Goal: Information Seeking & Learning: Learn about a topic

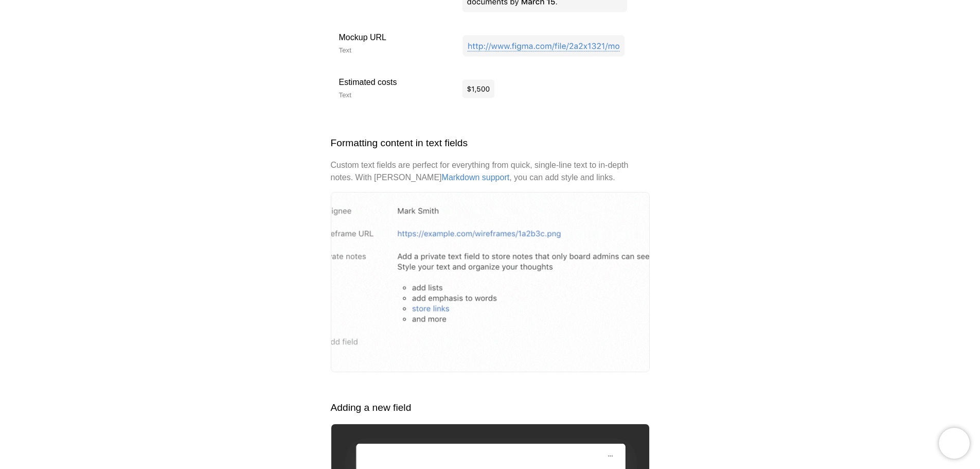
scroll to position [1342, 0]
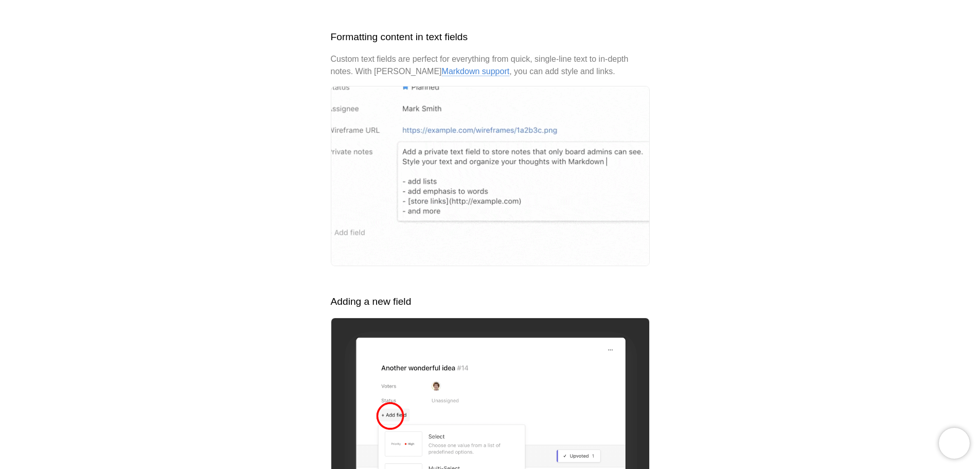
click at [444, 76] on link "Markdown support" at bounding box center [476, 71] width 68 height 9
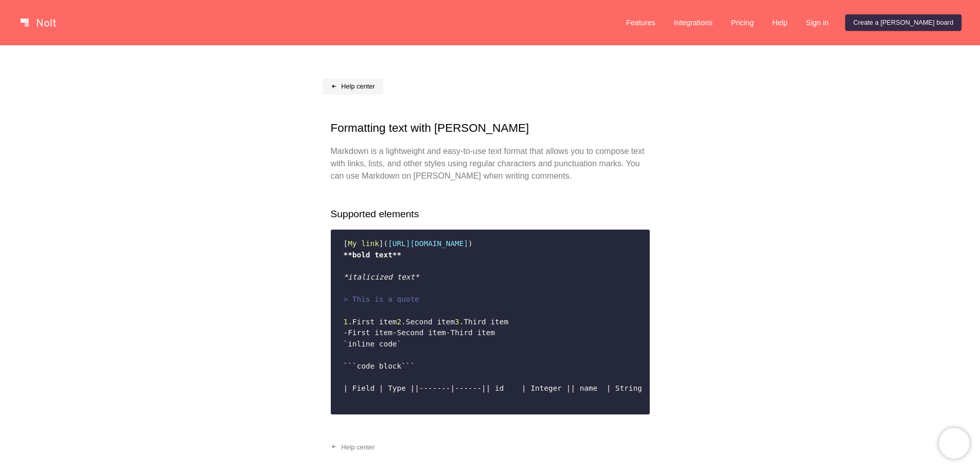
click at [346, 87] on link "Help center" at bounding box center [353, 86] width 61 height 16
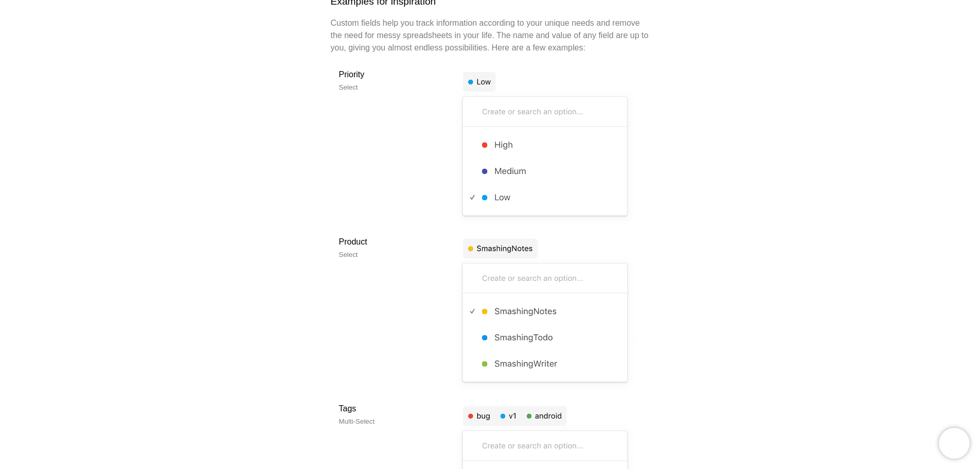
scroll to position [569, 0]
click at [353, 186] on td "Priority Select" at bounding box center [391, 146] width 120 height 167
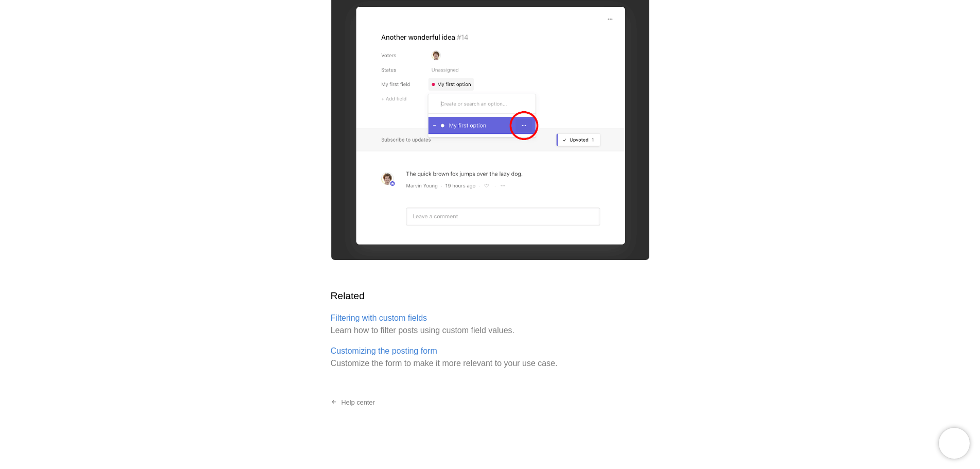
scroll to position [2779, 0]
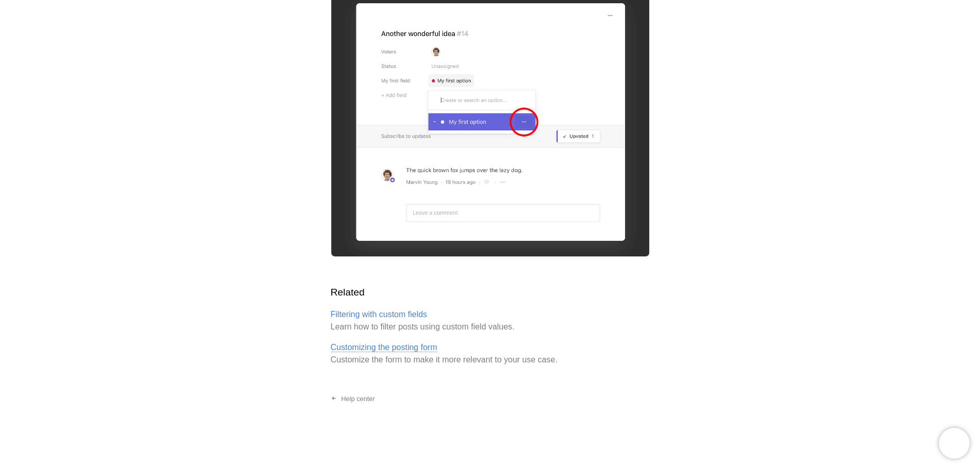
click at [428, 349] on link "Customizing the posting form" at bounding box center [384, 347] width 107 height 9
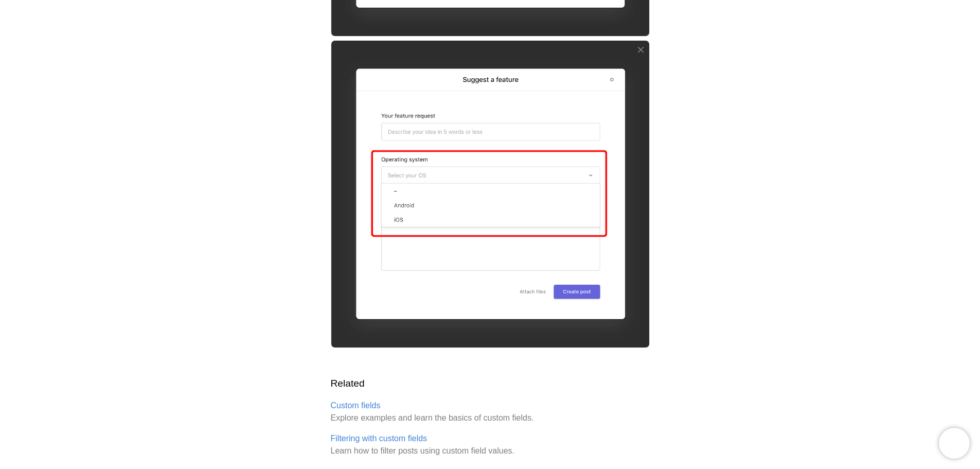
scroll to position [2075, 0]
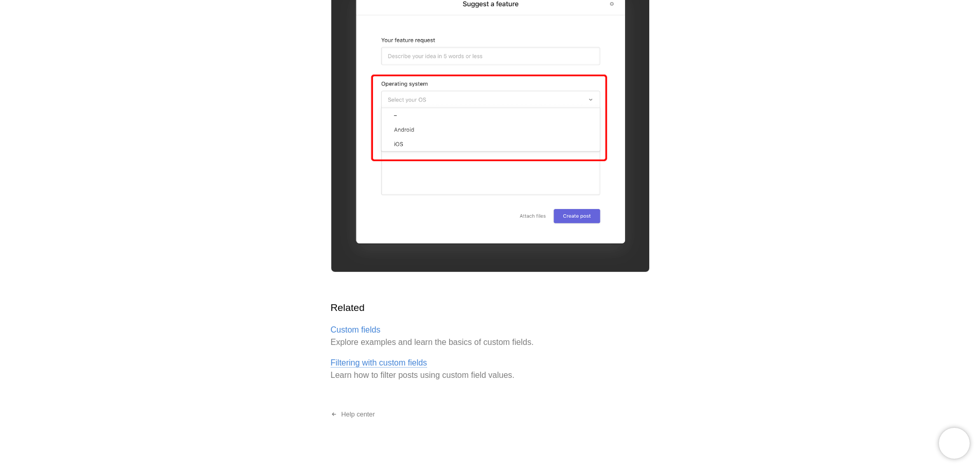
click at [364, 358] on link "Filtering with custom fields" at bounding box center [379, 362] width 97 height 9
